Goal: Use online tool/utility: Utilize a website feature to perform a specific function

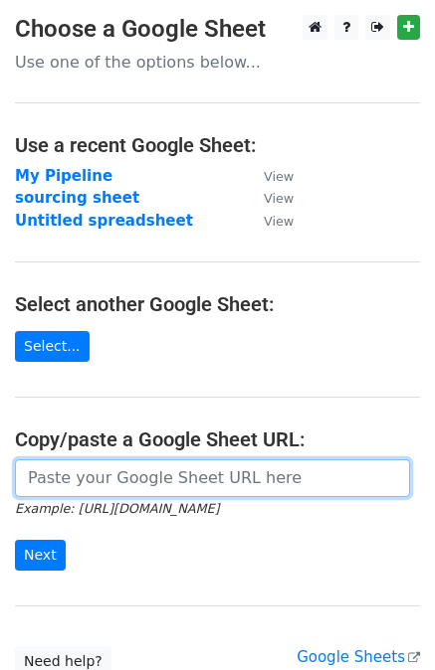
click at [159, 474] on input "url" at bounding box center [212, 479] width 395 height 38
paste input "https://docs.google.com/spreadsheets/d/1U_mQk6aSlQtYKjJl1zyBDHA5CHALlrQZ76MJY6o…"
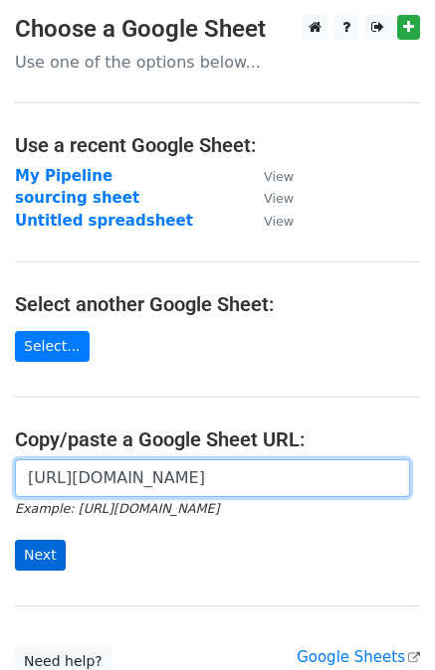
type input "https://docs.google.com/spreadsheets/d/1U_mQk6aSlQtYKjJl1zyBDHA5CHALlrQZ76MJY6o…"
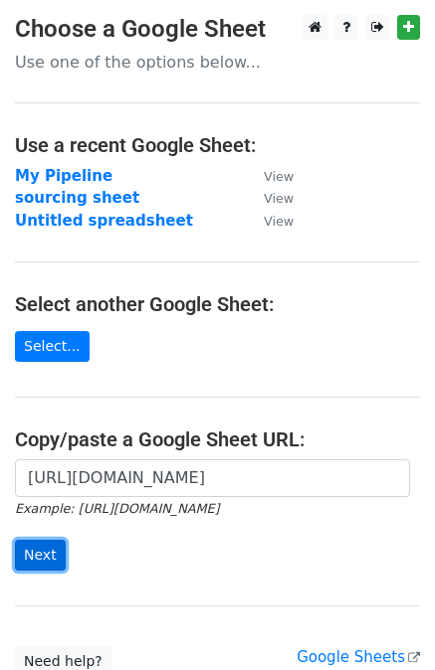
click at [36, 547] on input "Next" at bounding box center [40, 555] width 51 height 31
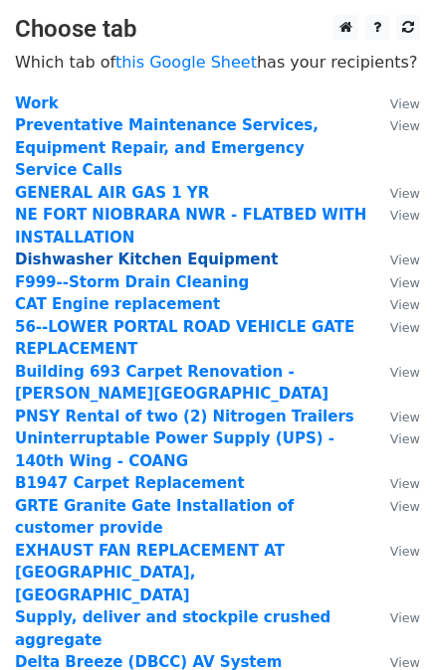
click at [155, 251] on strong "Dishwasher Kitchen Equipment" at bounding box center [146, 260] width 263 height 18
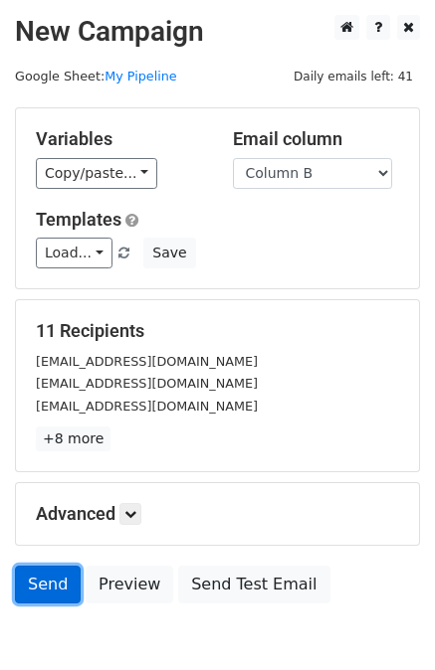
click at [44, 580] on link "Send" at bounding box center [48, 585] width 66 height 38
